Goal: Check status: Check status

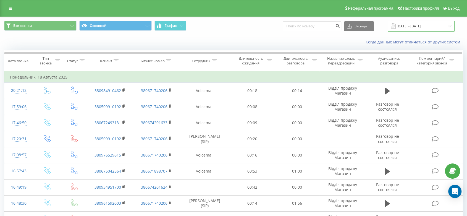
click at [415, 25] on input "[DATE] - [DATE]" at bounding box center [421, 26] width 67 height 11
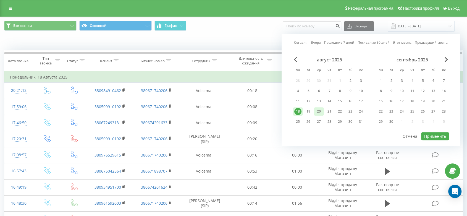
click at [320, 111] on div "20" at bounding box center [318, 111] width 7 height 7
click at [439, 133] on button "Применить" at bounding box center [435, 136] width 28 height 8
type input "20.08.2025 - 20.08.2025"
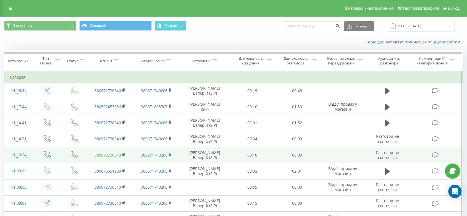
scroll to position [31, 0]
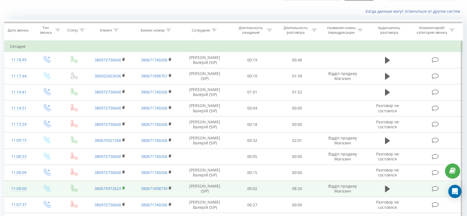
click at [124, 187] on rect at bounding box center [123, 188] width 2 height 2
click at [124, 186] on icon at bounding box center [124, 187] width 2 height 2
